Goal: Browse casually

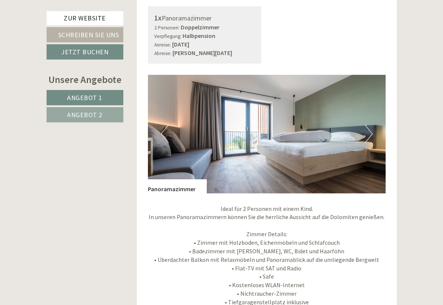
scroll to position [505, 0]
click at [369, 130] on button "Next" at bounding box center [369, 134] width 8 height 19
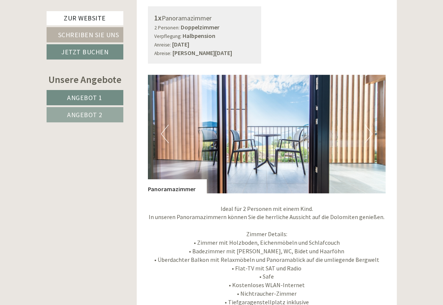
click at [369, 130] on button "Next" at bounding box center [369, 134] width 8 height 19
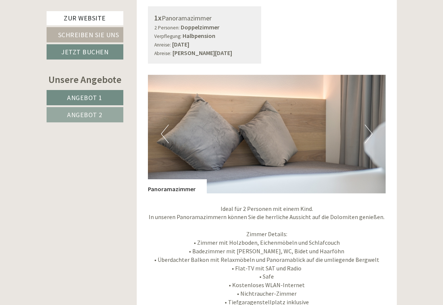
click at [369, 130] on button "Next" at bounding box center [369, 134] width 8 height 19
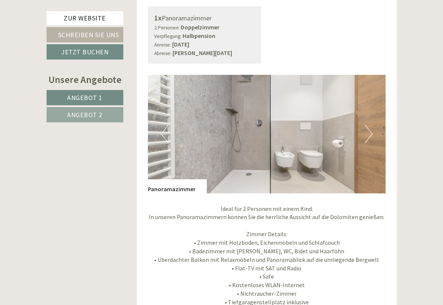
click at [369, 130] on button "Next" at bounding box center [369, 134] width 8 height 19
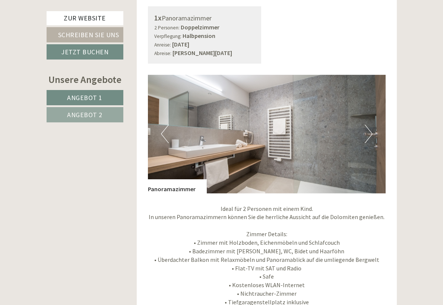
click at [369, 130] on button "Next" at bounding box center [369, 134] width 8 height 19
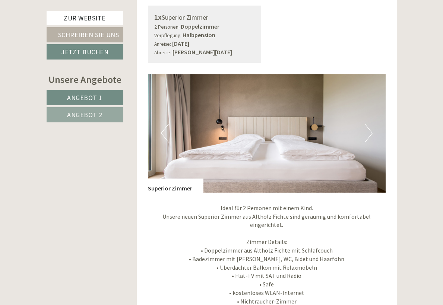
scroll to position [1060, 0]
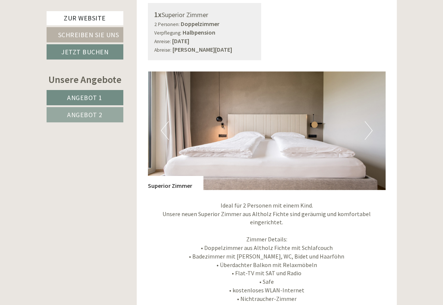
click at [370, 121] on button "Next" at bounding box center [369, 130] width 8 height 19
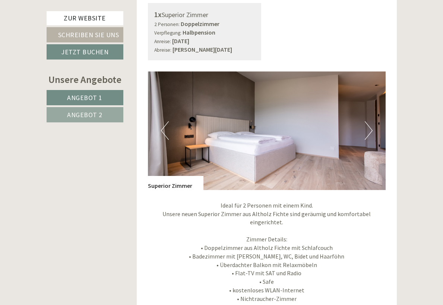
click at [370, 121] on button "Next" at bounding box center [369, 130] width 8 height 19
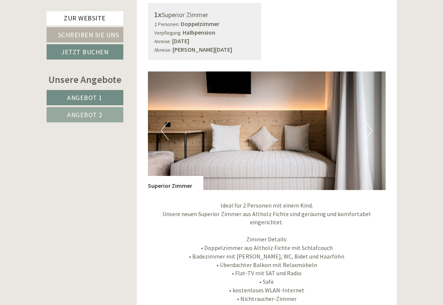
click at [370, 121] on button "Next" at bounding box center [369, 130] width 8 height 19
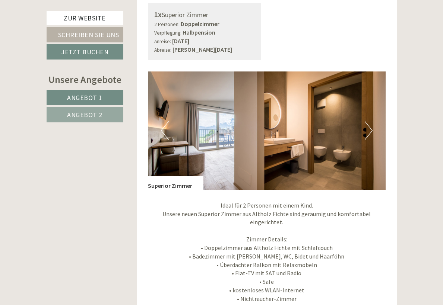
click at [370, 121] on button "Next" at bounding box center [369, 130] width 8 height 19
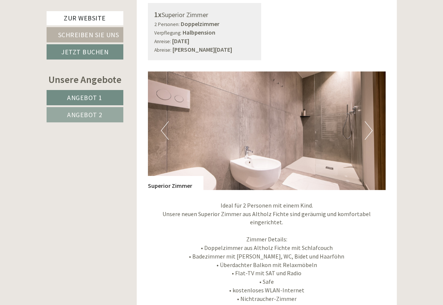
click at [370, 121] on button "Next" at bounding box center [369, 130] width 8 height 19
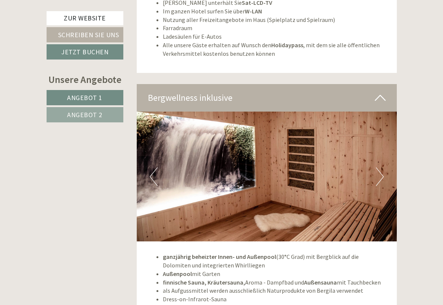
scroll to position [1706, 0]
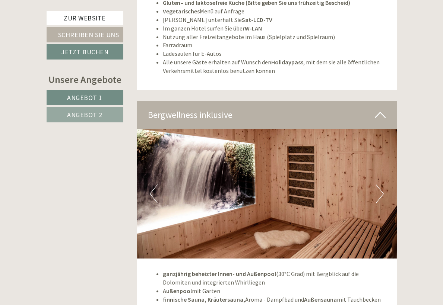
click at [381, 185] on button "Next" at bounding box center [380, 194] width 8 height 19
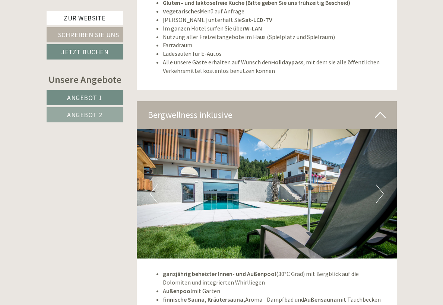
click at [381, 185] on button "Next" at bounding box center [380, 194] width 8 height 19
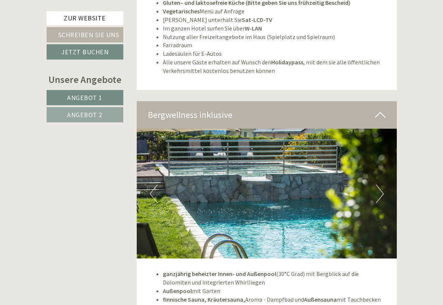
click at [381, 185] on button "Next" at bounding box center [380, 194] width 8 height 19
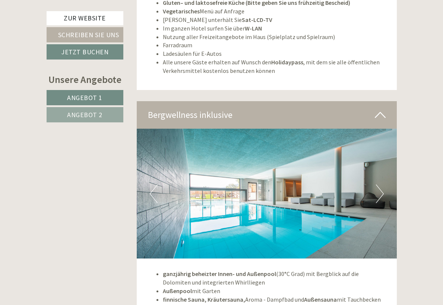
click at [381, 185] on button "Next" at bounding box center [380, 194] width 8 height 19
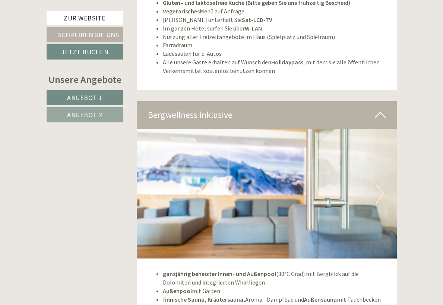
click at [381, 185] on button "Next" at bounding box center [380, 194] width 8 height 19
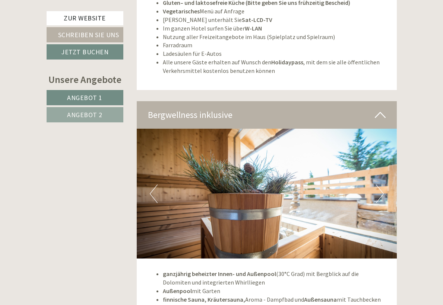
click at [381, 185] on button "Next" at bounding box center [380, 194] width 8 height 19
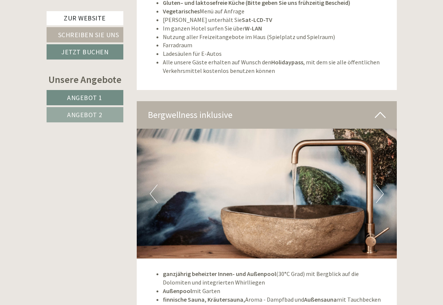
click at [381, 185] on button "Next" at bounding box center [380, 194] width 8 height 19
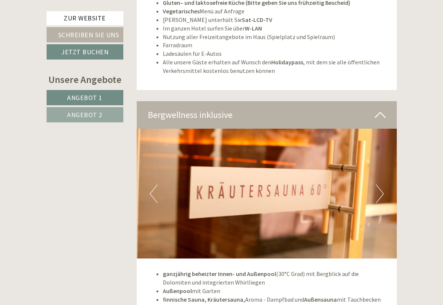
click at [381, 185] on button "Next" at bounding box center [380, 194] width 8 height 19
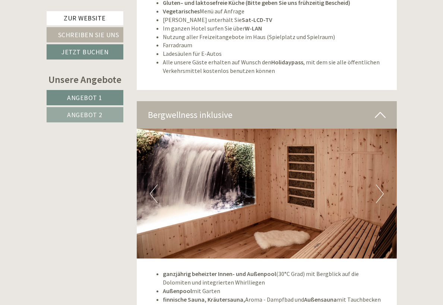
click at [376, 109] on icon at bounding box center [380, 115] width 11 height 13
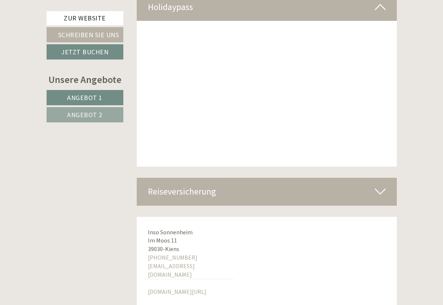
scroll to position [2305, 0]
